Goal: Transaction & Acquisition: Purchase product/service

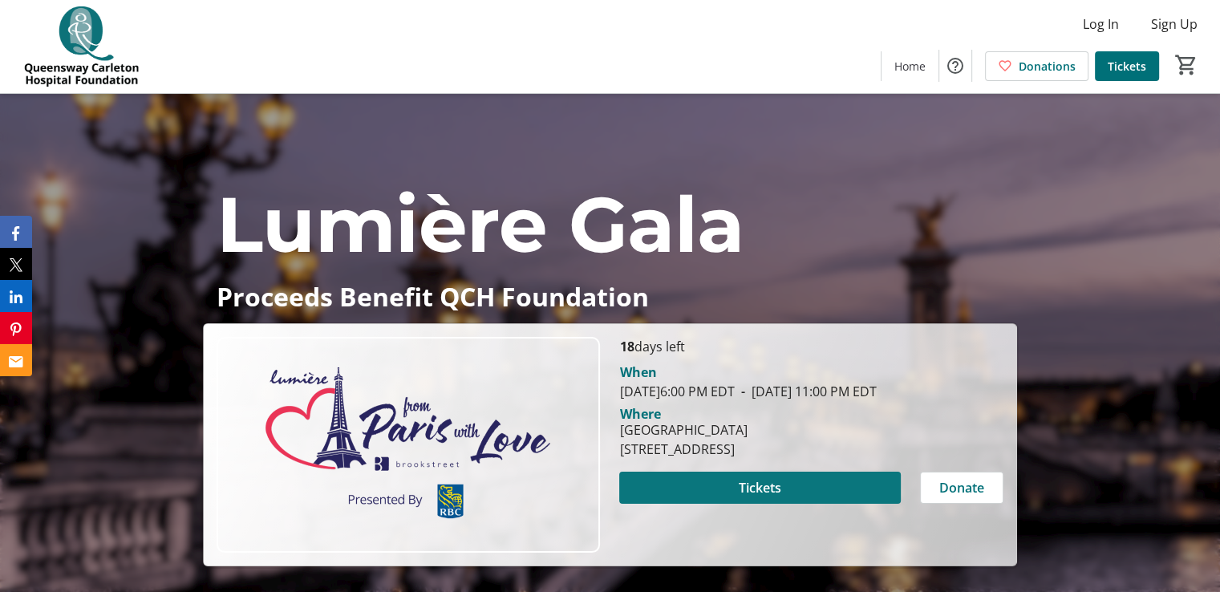
click at [813, 507] on span at bounding box center [759, 487] width 281 height 38
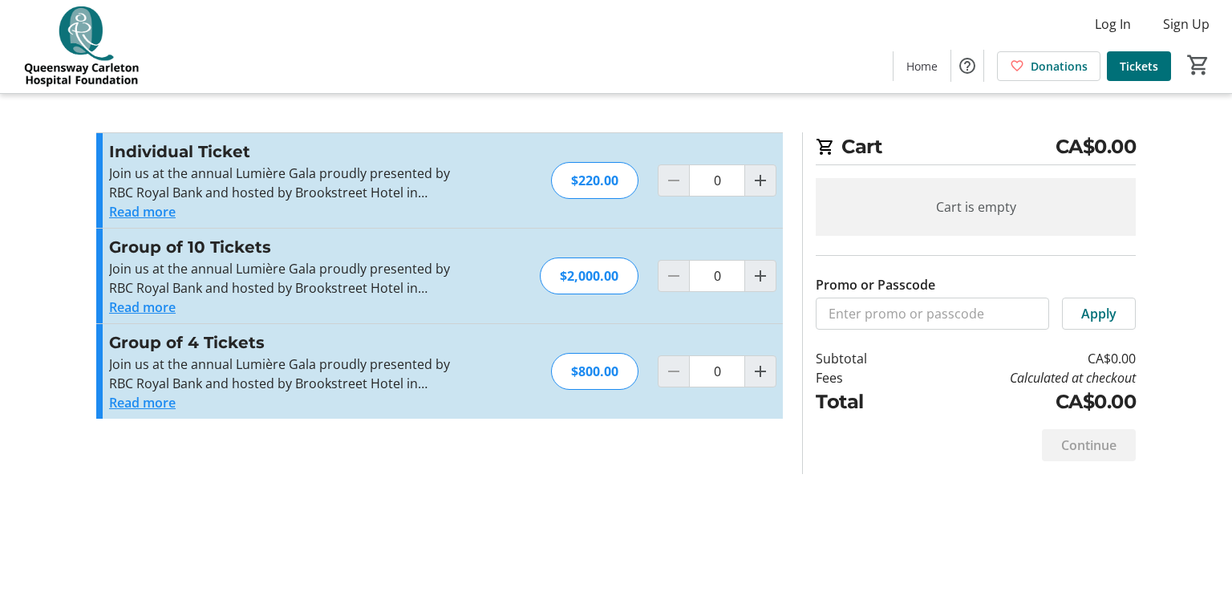
click at [151, 405] on button "Read more" at bounding box center [142, 402] width 67 height 19
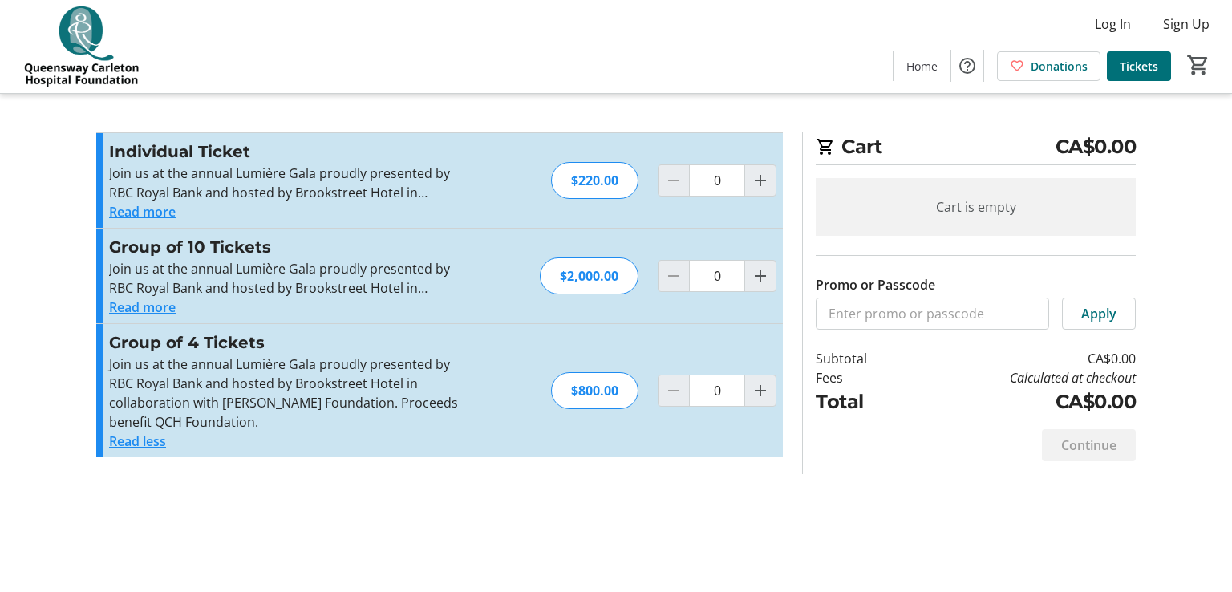
click at [154, 306] on button "Read more" at bounding box center [142, 306] width 67 height 19
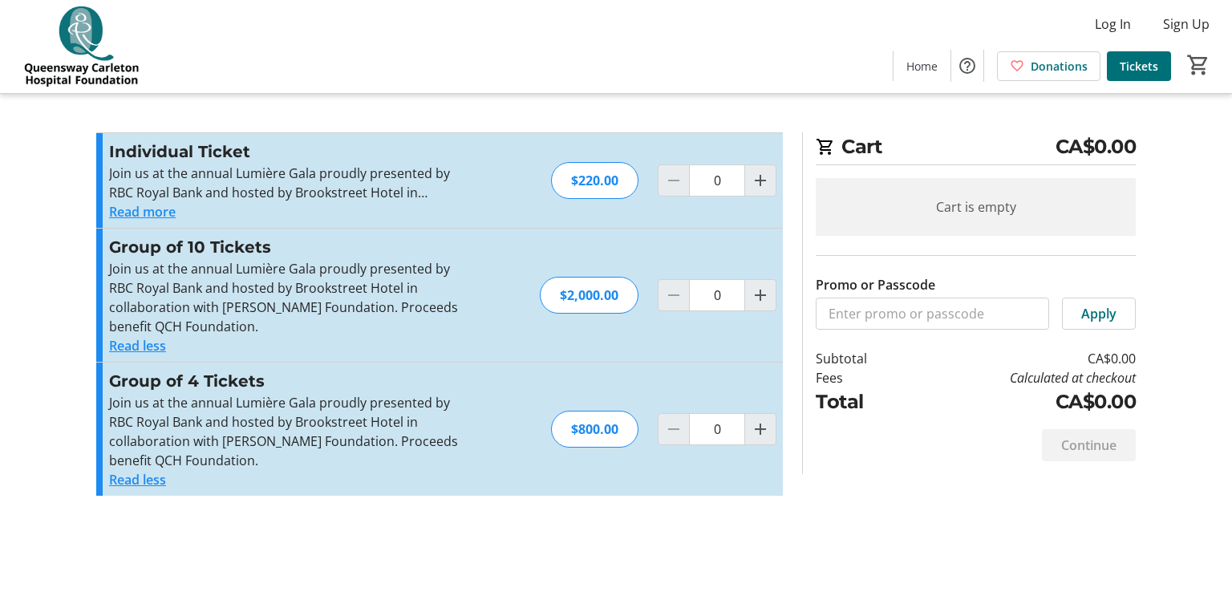
click at [154, 202] on button "Read more" at bounding box center [142, 211] width 67 height 19
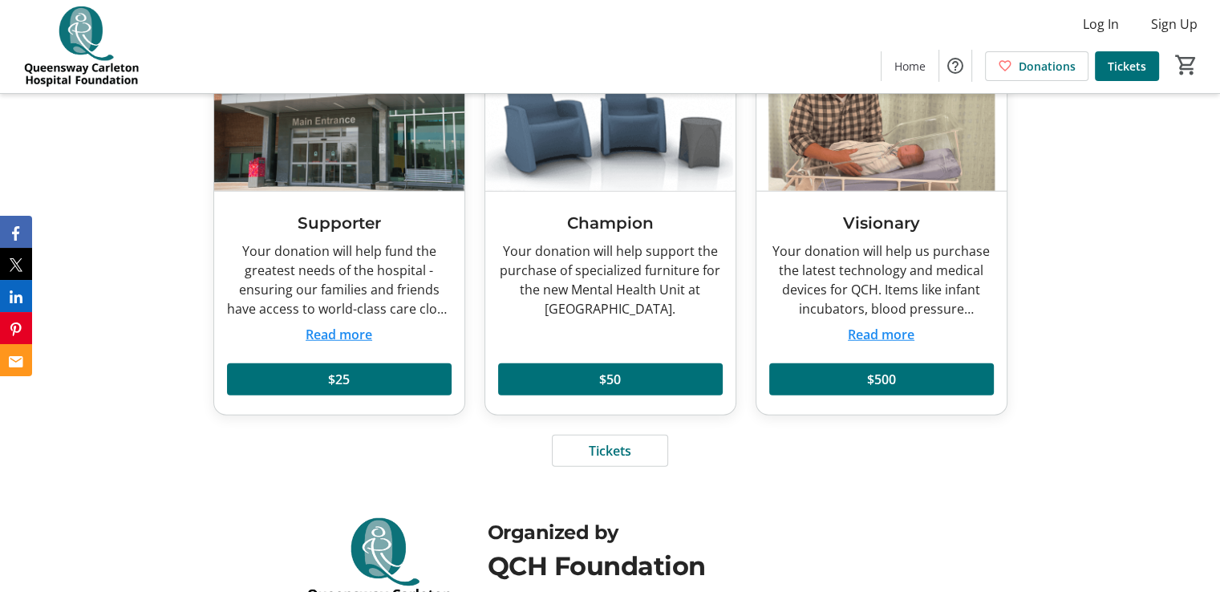
scroll to position [4194, 0]
